Goal: Task Accomplishment & Management: Use online tool/utility

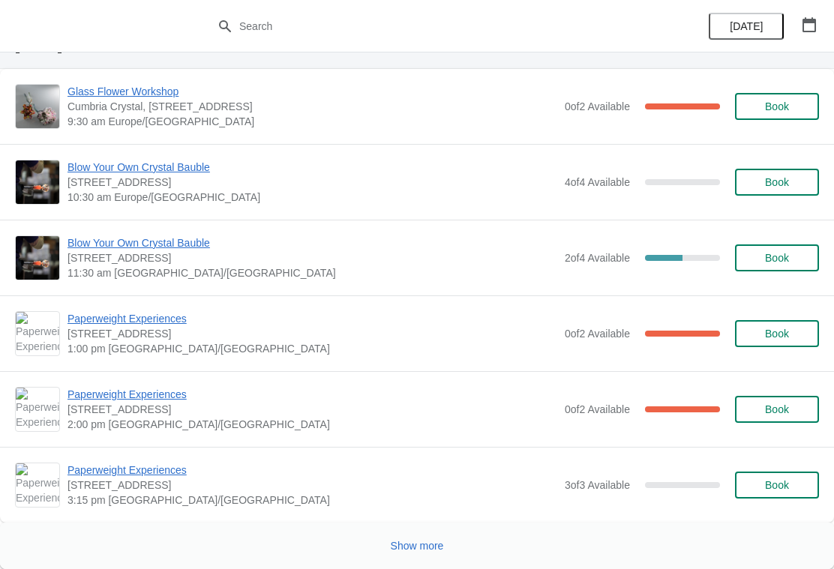
scroll to position [2179, 0]
click at [419, 535] on button "Show more" at bounding box center [417, 545] width 65 height 27
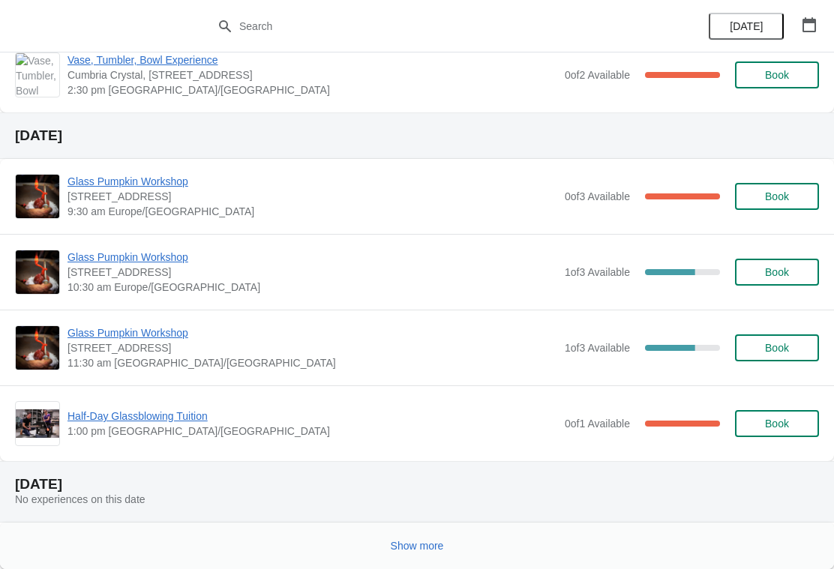
scroll to position [4047, 0]
click at [423, 537] on button "Show more" at bounding box center [417, 545] width 65 height 27
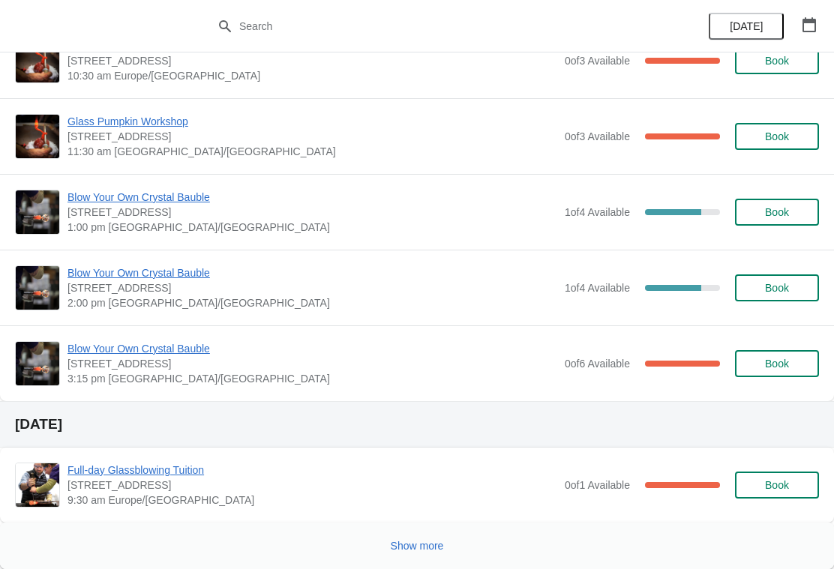
scroll to position [6717, 0]
click at [413, 534] on button "Show more" at bounding box center [417, 545] width 65 height 27
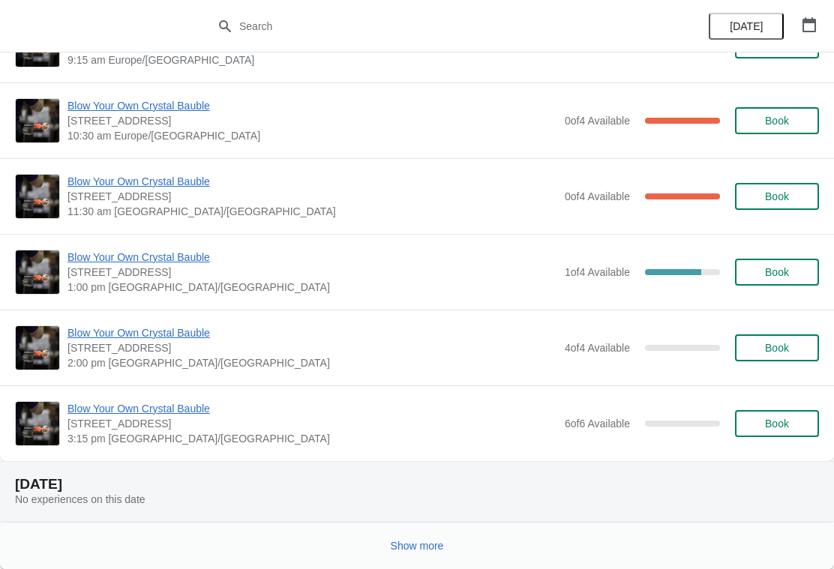
scroll to position [8071, 0]
click at [431, 535] on button "Show more" at bounding box center [417, 545] width 65 height 27
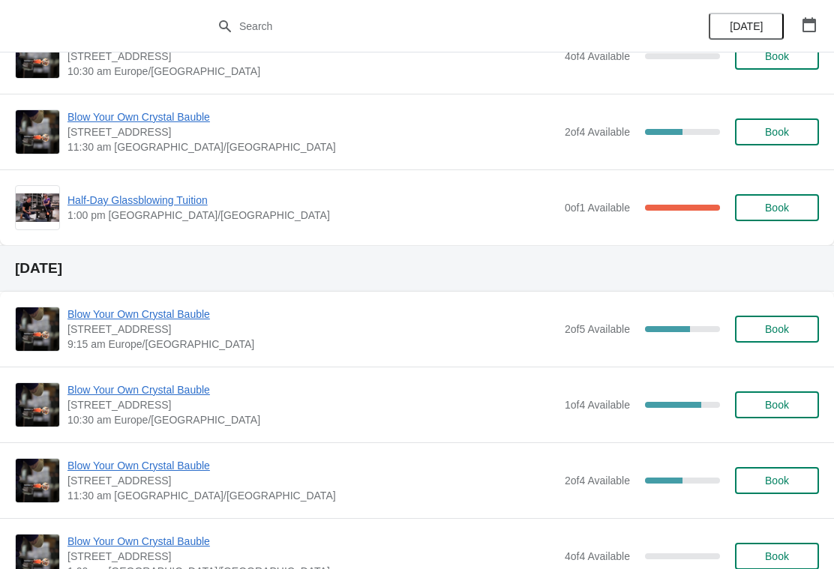
scroll to position [9684, 0]
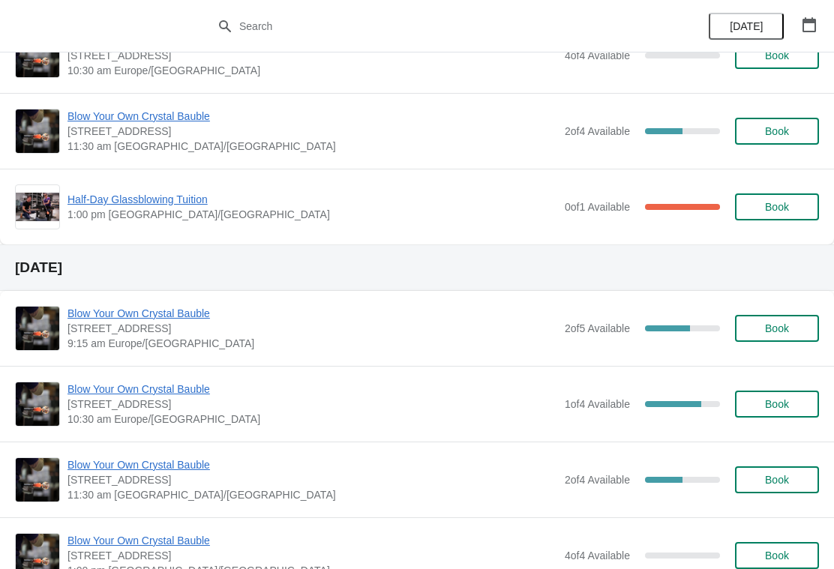
click at [177, 314] on span "Blow Your Own Crystal Bauble" at bounding box center [312, 313] width 490 height 15
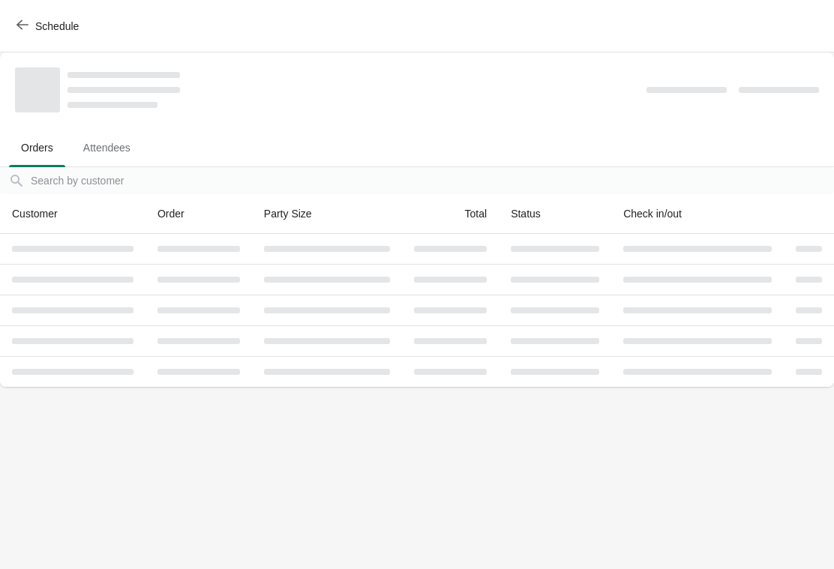
scroll to position [0, 0]
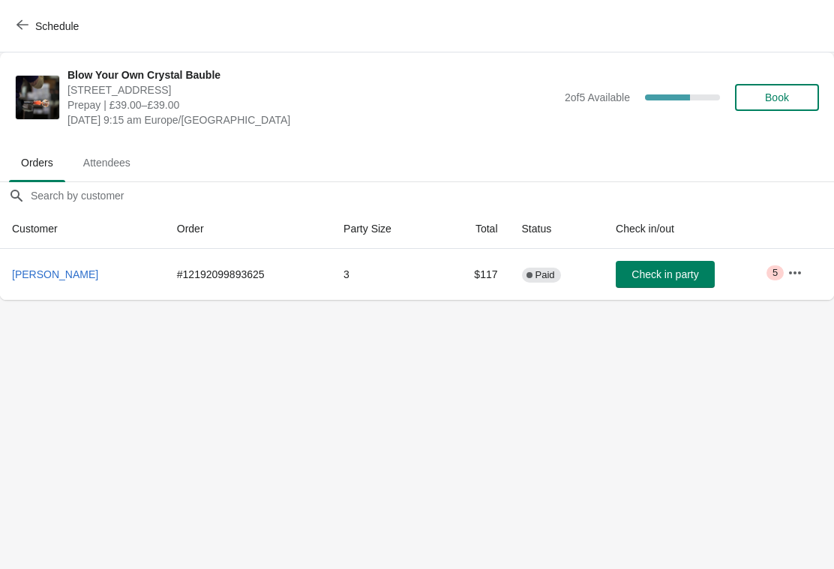
click at [806, 269] on button "button" at bounding box center [794, 272] width 27 height 27
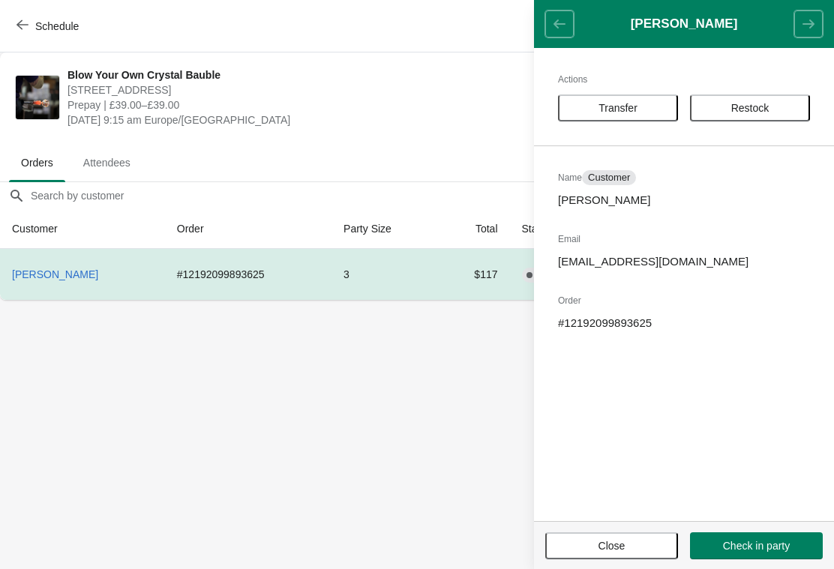
click at [402, 406] on body "Schedule Blow Your Own Crystal Bauble Cumbria Crystal, Canal Street, Ulverston …" at bounding box center [417, 284] width 834 height 569
click at [631, 109] on span "Transfer" at bounding box center [617, 108] width 39 height 12
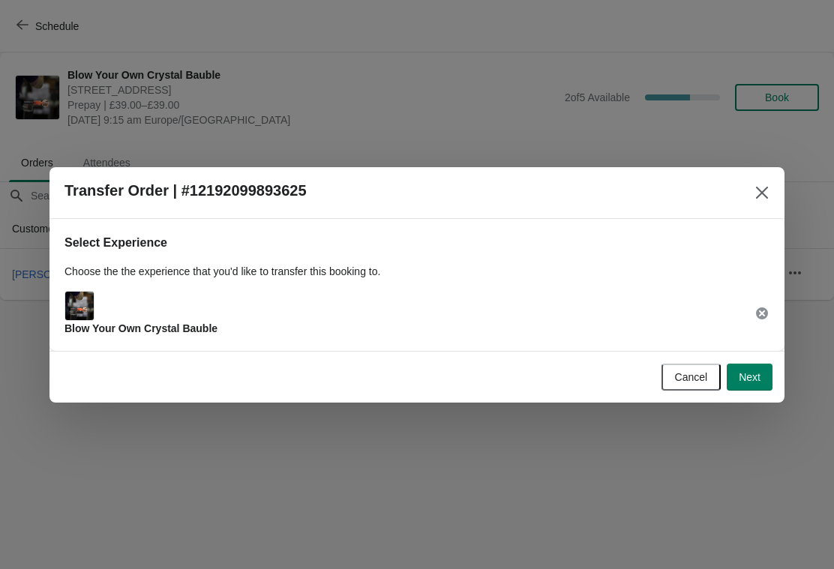
click at [125, 317] on div "Blow Your Own Crystal Bauble" at bounding box center [140, 313] width 153 height 45
click at [292, 314] on div "Blow Your Own Crystal Bauble" at bounding box center [416, 313] width 705 height 45
click at [751, 373] on span "Next" at bounding box center [750, 377] width 22 height 12
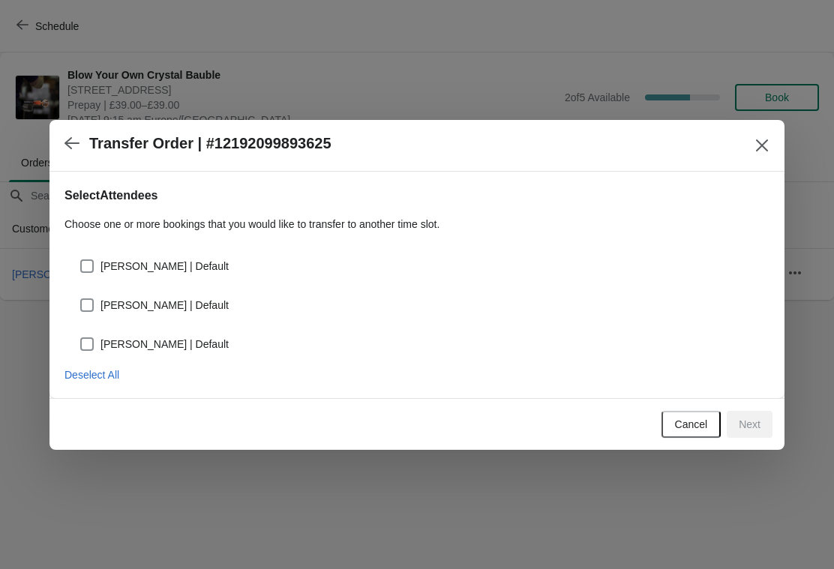
click at [93, 265] on span at bounding box center [86, 265] width 13 height 13
click at [81, 260] on input "andrew wainwright | Default" at bounding box center [80, 259] width 1 height 1
checkbox input "true"
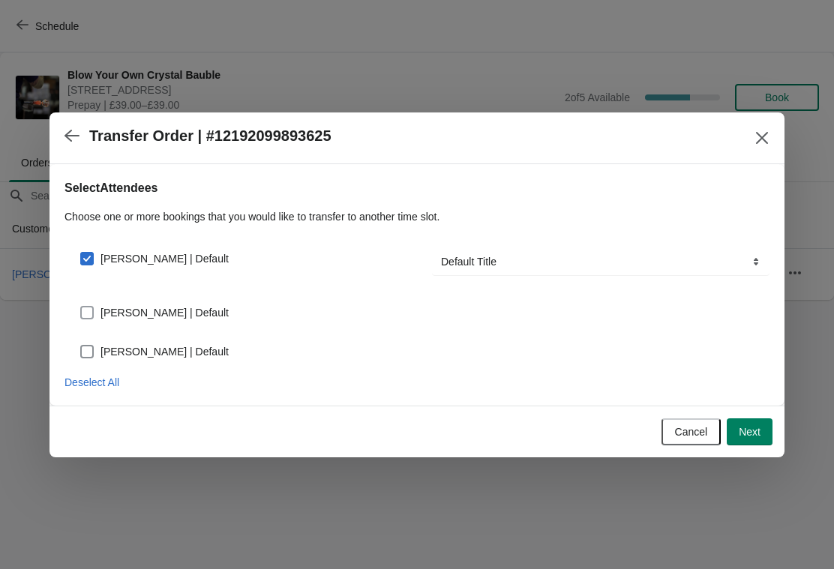
click at [93, 316] on span at bounding box center [86, 312] width 13 height 13
click at [81, 307] on input "robert wainwright | Default" at bounding box center [80, 306] width 1 height 1
checkbox input "true"
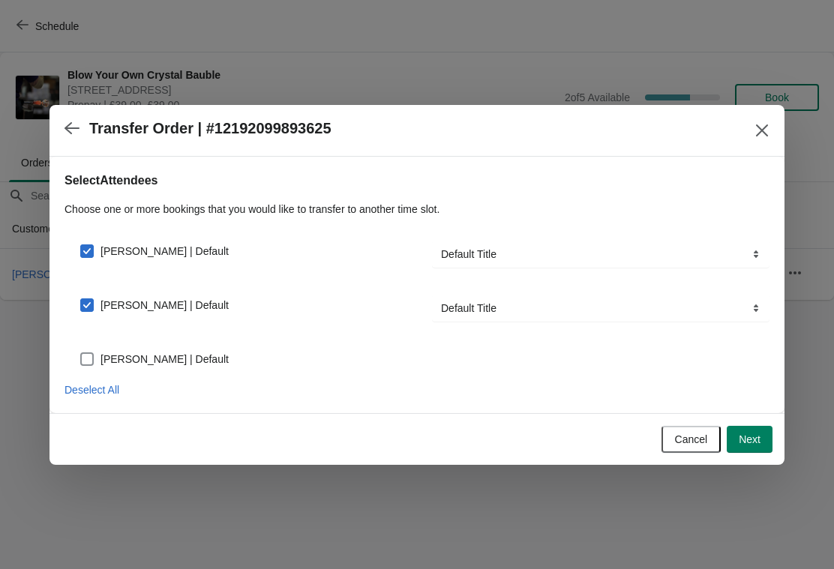
click at [97, 357] on label "susan wainwright | Default" at bounding box center [153, 359] width 149 height 21
click at [81, 353] on input "susan wainwright | Default" at bounding box center [80, 352] width 1 height 1
checkbox input "true"
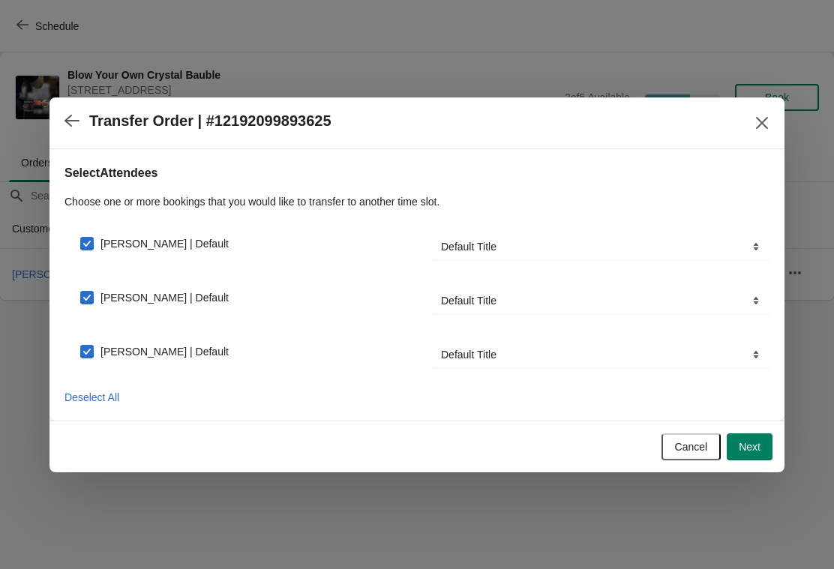
click at [753, 446] on span "Next" at bounding box center [750, 447] width 22 height 12
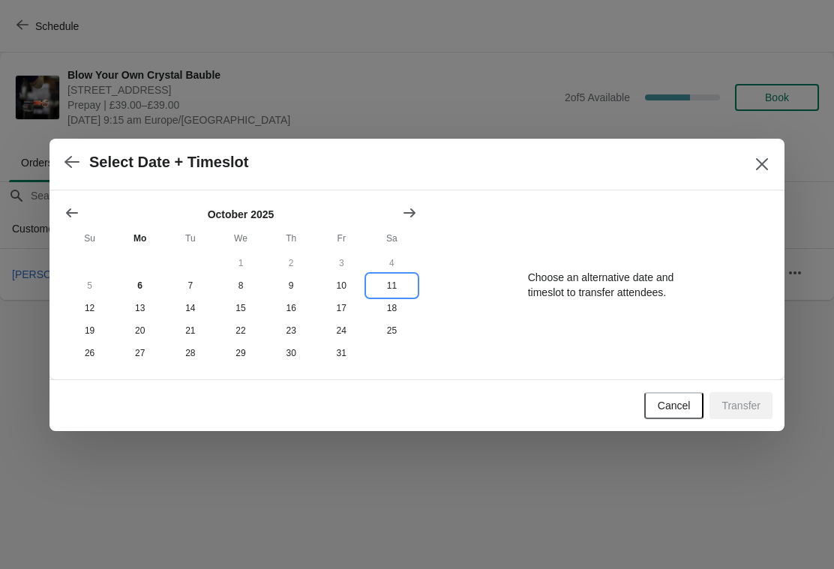
click at [396, 280] on button "11" at bounding box center [392, 285] width 50 height 22
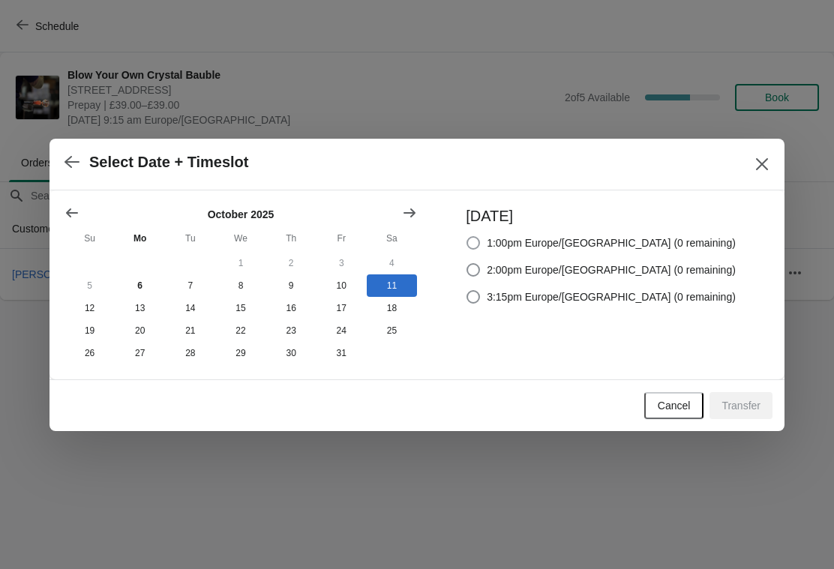
click at [480, 236] on span at bounding box center [472, 242] width 13 height 13
click at [467, 236] on input "1:00pm Europe/London (0 remaining)" at bounding box center [466, 236] width 1 height 1
radio input "true"
click at [751, 403] on span "Transfer" at bounding box center [740, 406] width 39 height 12
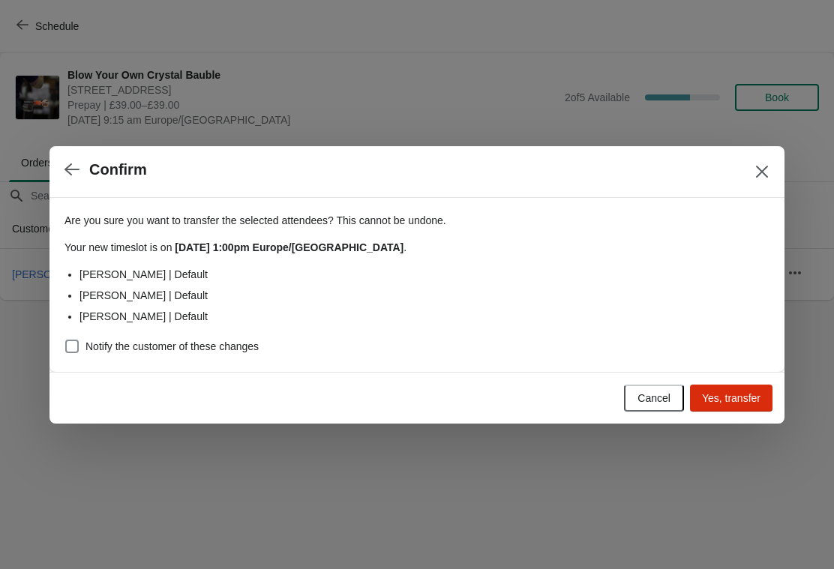
click at [73, 349] on span at bounding box center [71, 346] width 13 height 13
click at [66, 340] on input "Notify the customer of these changes" at bounding box center [65, 340] width 1 height 1
checkbox input "true"
click at [733, 396] on span "Yes, transfer" at bounding box center [731, 398] width 58 height 12
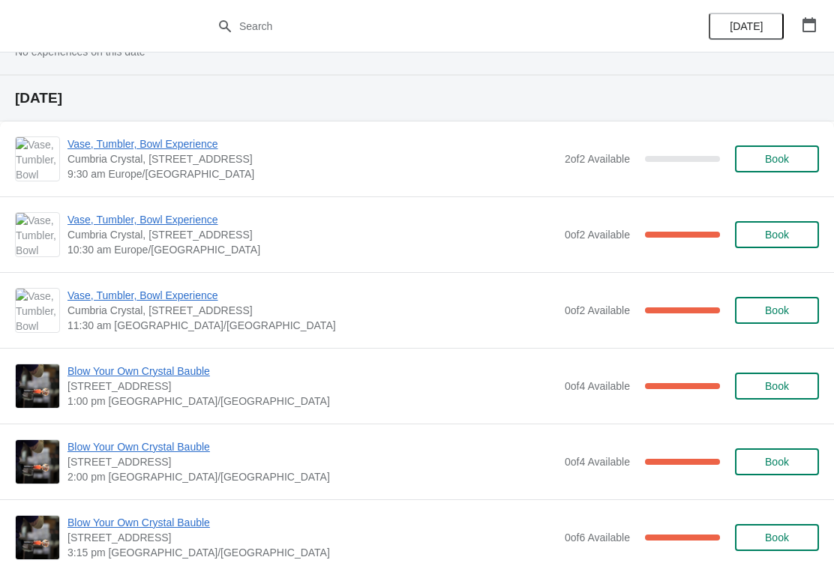
scroll to position [1203, 0]
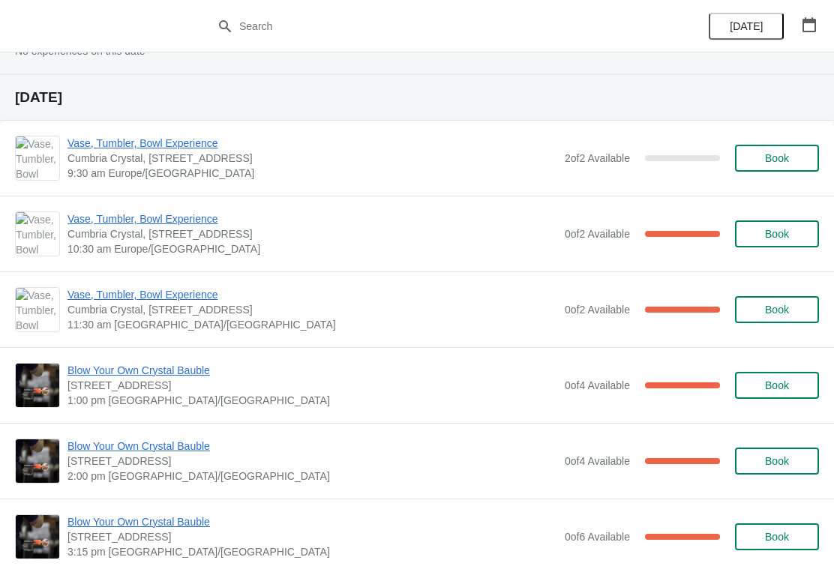
click at [350, 404] on span "1:00 pm [GEOGRAPHIC_DATA]/[GEOGRAPHIC_DATA]" at bounding box center [312, 400] width 490 height 15
click at [169, 377] on span "Blow Your Own Crystal Bauble" at bounding box center [312, 370] width 490 height 15
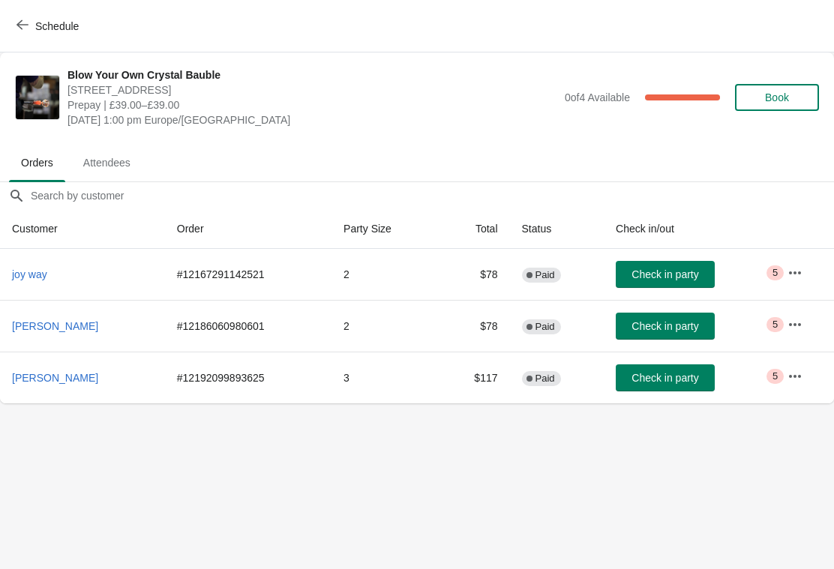
click at [801, 375] on icon "button" at bounding box center [795, 375] width 12 height 3
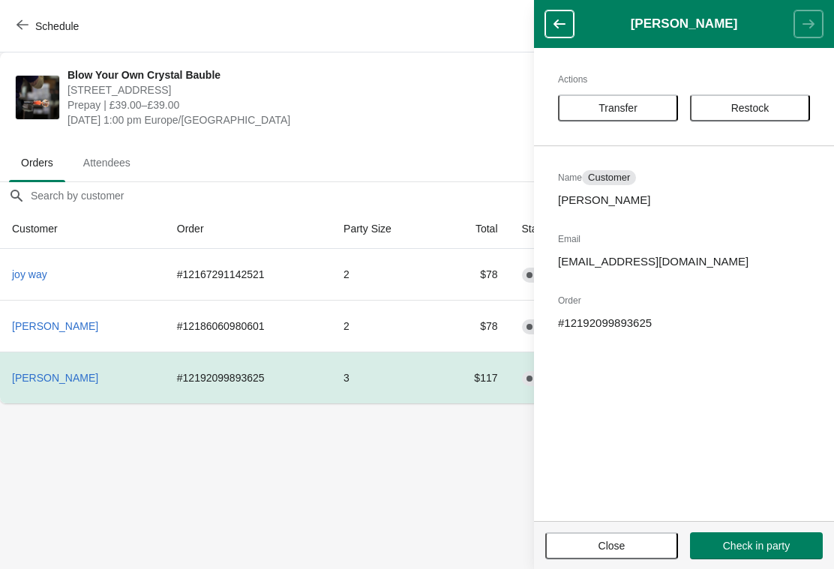
click at [631, 109] on span "Transfer" at bounding box center [617, 108] width 39 height 12
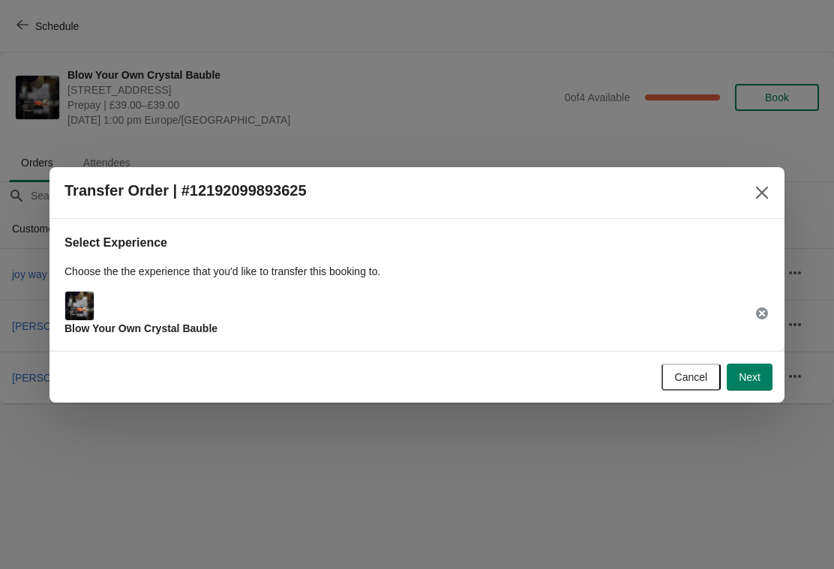
click at [756, 371] on span "Next" at bounding box center [750, 377] width 22 height 12
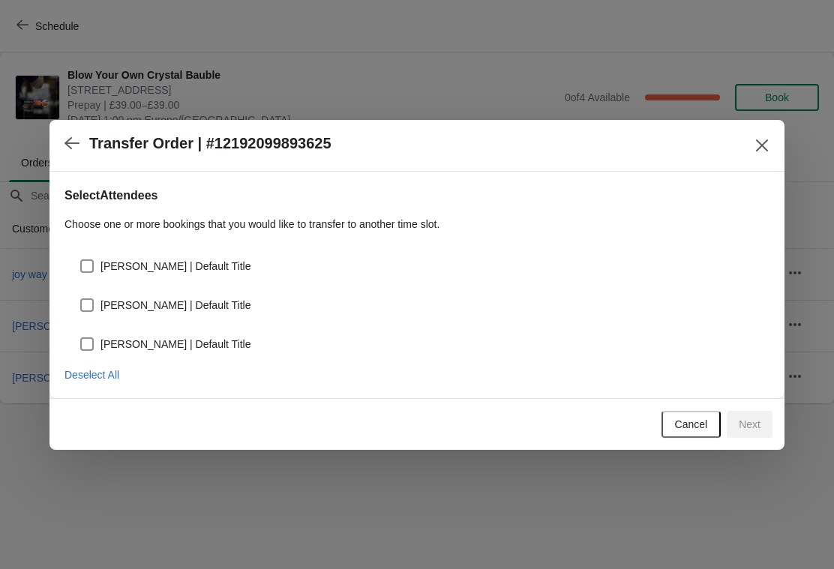
click at [88, 268] on span at bounding box center [86, 265] width 13 height 13
click at [81, 260] on input "[PERSON_NAME] | Default Title" at bounding box center [80, 259] width 1 height 1
checkbox input "true"
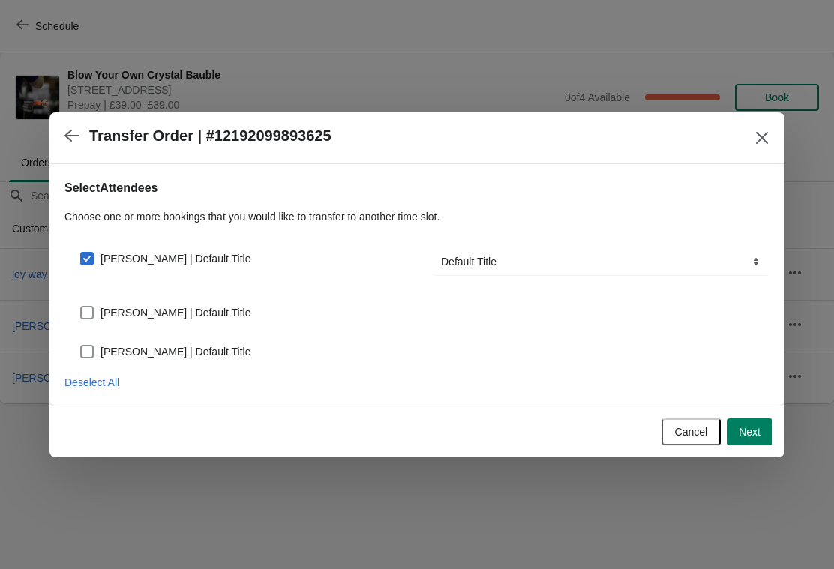
click at [92, 310] on span at bounding box center [86, 312] width 13 height 13
click at [81, 307] on input "[PERSON_NAME] | Default Title" at bounding box center [80, 306] width 1 height 1
checkbox input "true"
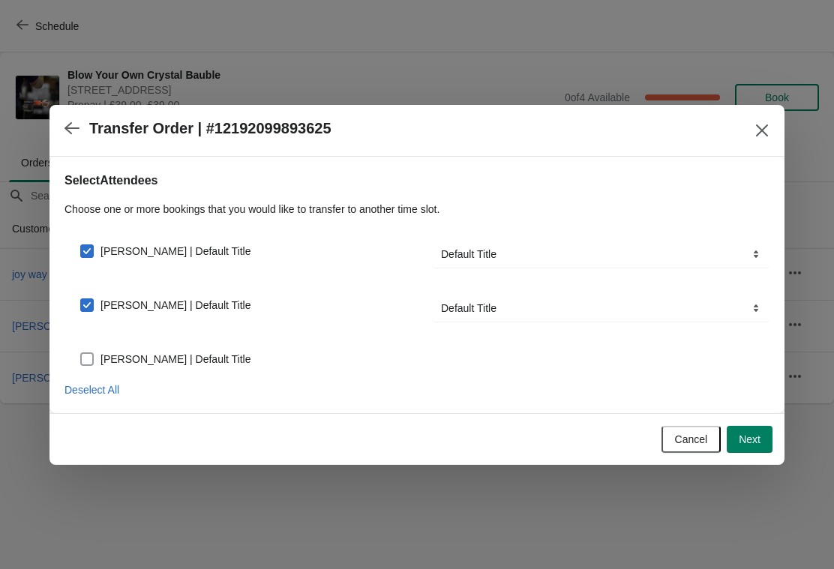
click at [88, 362] on span at bounding box center [86, 358] width 13 height 13
click at [81, 353] on input "[PERSON_NAME] | Default Title" at bounding box center [80, 352] width 1 height 1
checkbox input "true"
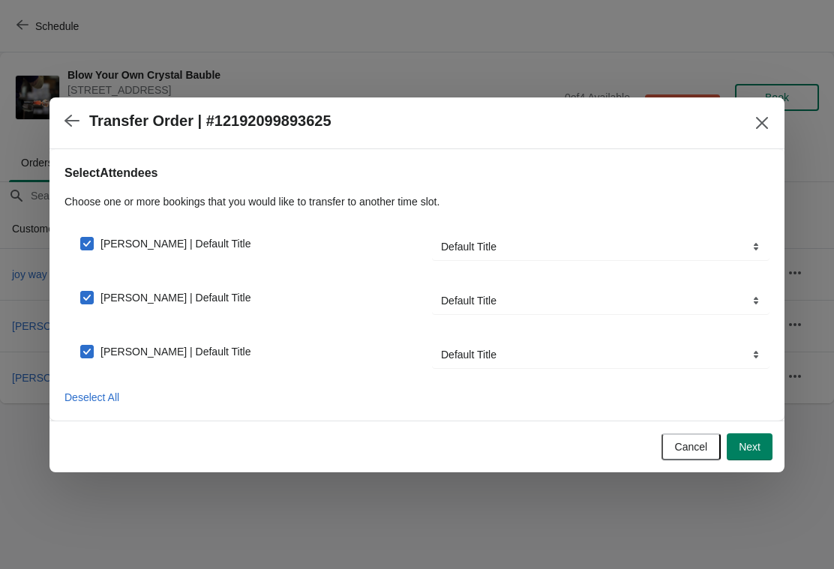
click at [752, 441] on span "Next" at bounding box center [750, 447] width 22 height 12
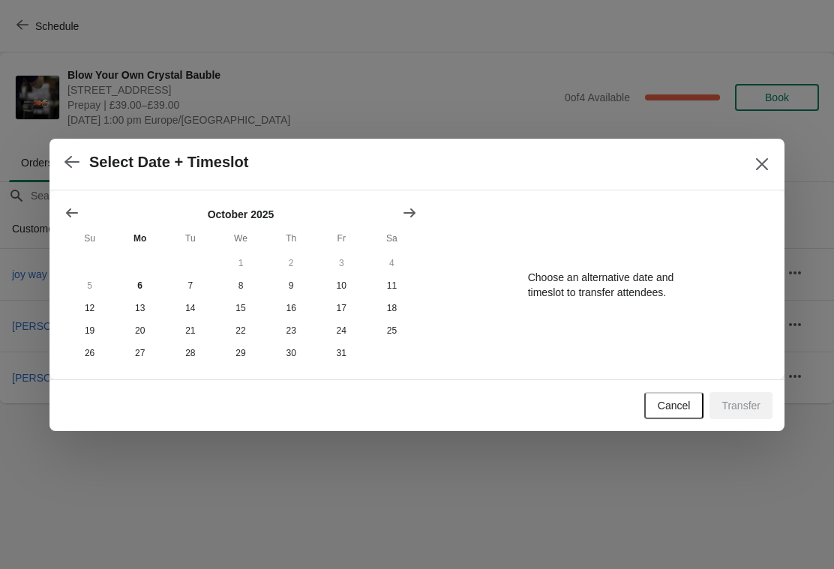
click at [410, 208] on icon "Show next month, November 2025" at bounding box center [409, 212] width 15 height 15
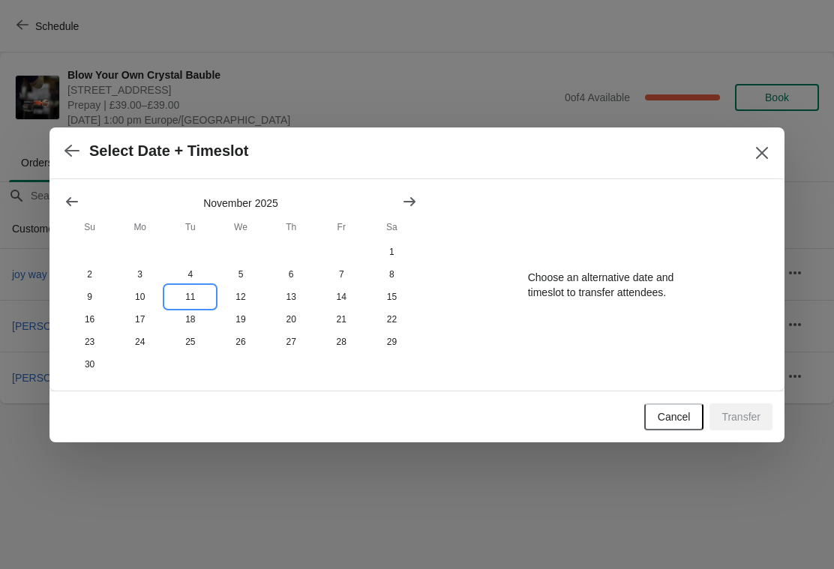
click at [194, 295] on button "11" at bounding box center [190, 297] width 50 height 22
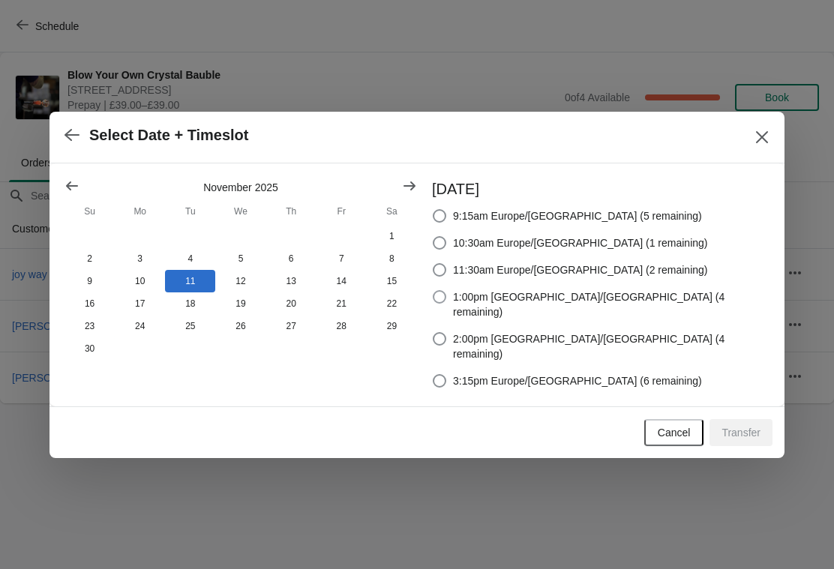
click at [446, 304] on span at bounding box center [439, 296] width 13 height 13
click at [433, 291] on input "1:00pm [GEOGRAPHIC_DATA]/[GEOGRAPHIC_DATA] (4 remaining)" at bounding box center [433, 290] width 1 height 1
radio input "true"
click at [752, 427] on span "Transfer" at bounding box center [740, 433] width 39 height 12
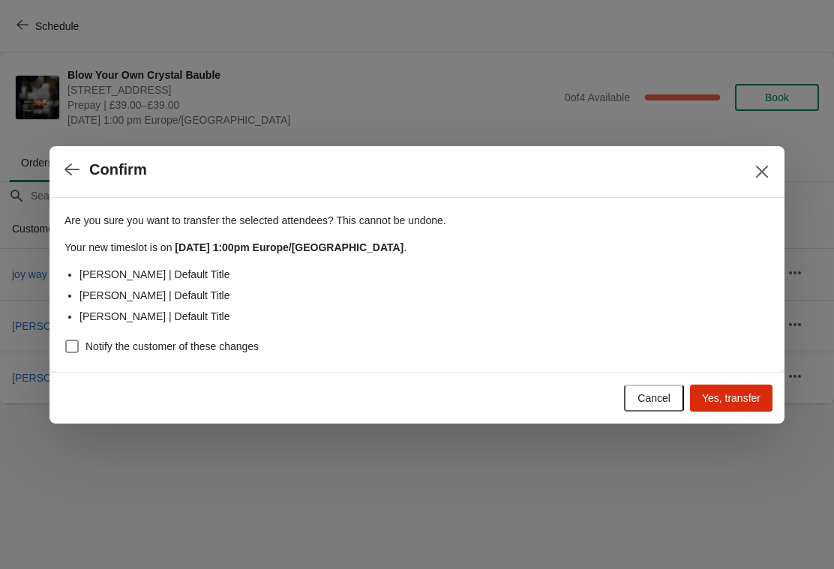
click at [742, 400] on span "Yes, transfer" at bounding box center [731, 398] width 58 height 12
click at [82, 340] on label "Notify the customer of these changes" at bounding box center [161, 346] width 194 height 21
click at [66, 340] on input "Notify the customer of these changes" at bounding box center [65, 340] width 1 height 1
checkbox input "true"
